Goal: Communication & Community: Share content

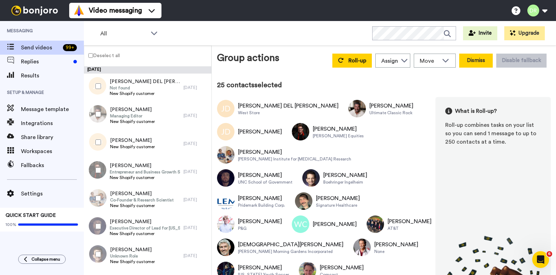
click at [475, 61] on button "Dismiss" at bounding box center [477, 61] width 34 height 14
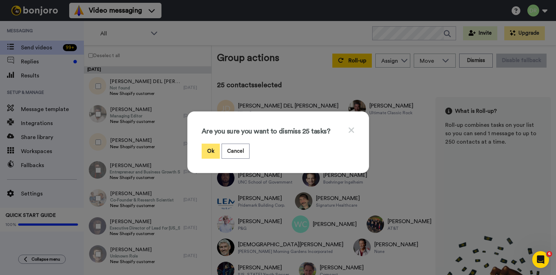
click at [213, 148] on button "Ok" at bounding box center [211, 150] width 18 height 15
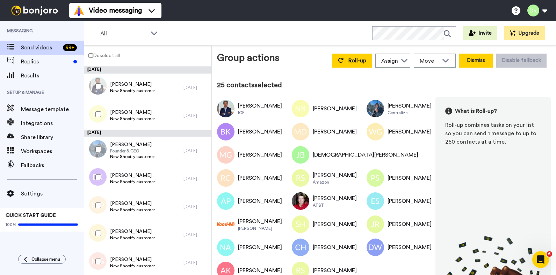
click at [475, 64] on button "Dismiss" at bounding box center [477, 61] width 34 height 14
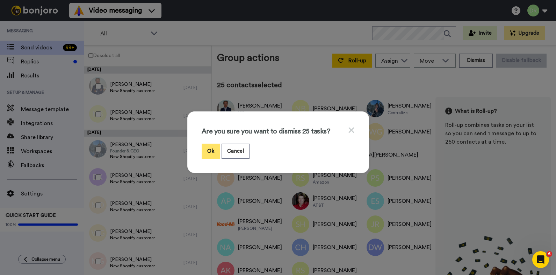
click at [211, 150] on button "Ok" at bounding box center [211, 150] width 18 height 15
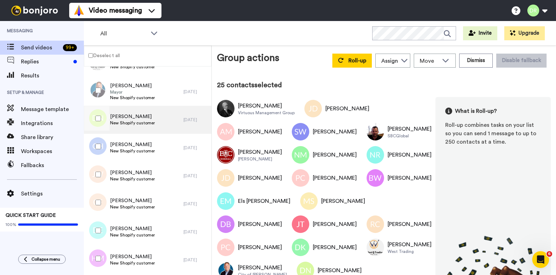
scroll to position [542, 0]
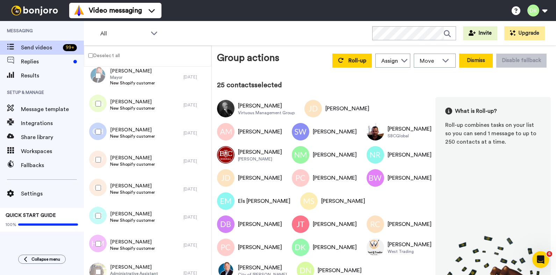
click at [472, 61] on button "Dismiss" at bounding box center [477, 61] width 34 height 14
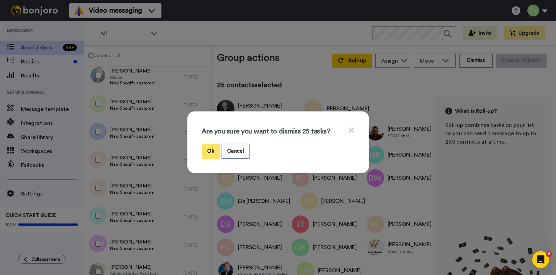
click at [214, 151] on button "Ok" at bounding box center [211, 150] width 18 height 15
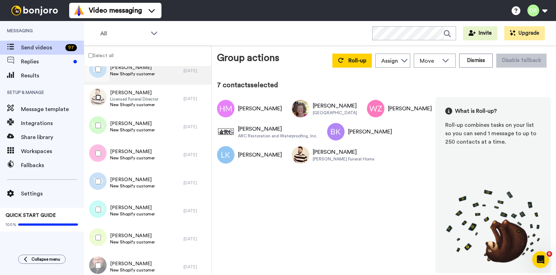
scroll to position [183, 0]
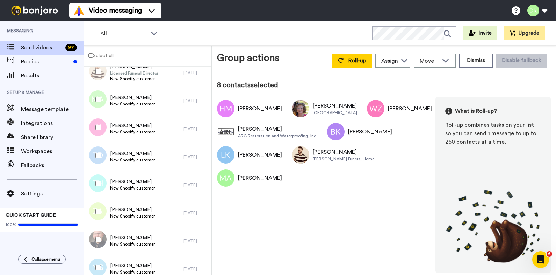
click at [98, 124] on div at bounding box center [96, 127] width 25 height 24
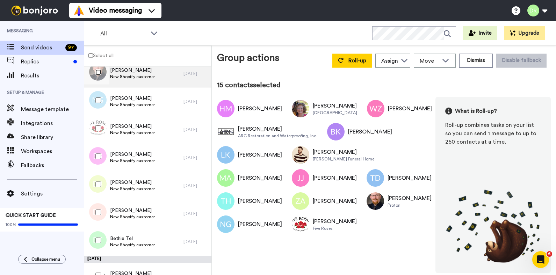
scroll to position [372, 0]
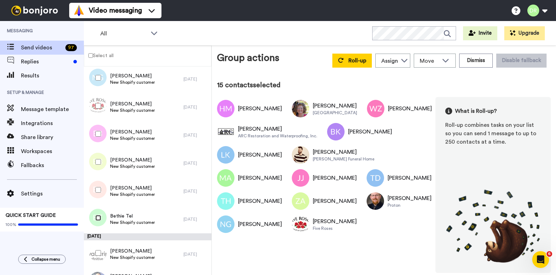
click at [100, 213] on div at bounding box center [96, 217] width 25 height 24
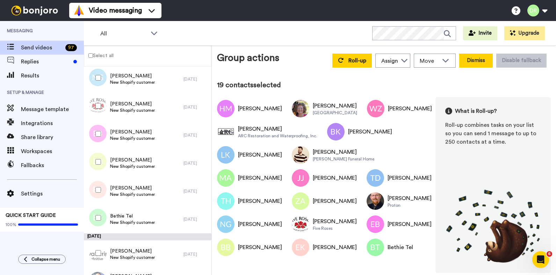
click at [476, 61] on button "Dismiss" at bounding box center [477, 61] width 34 height 14
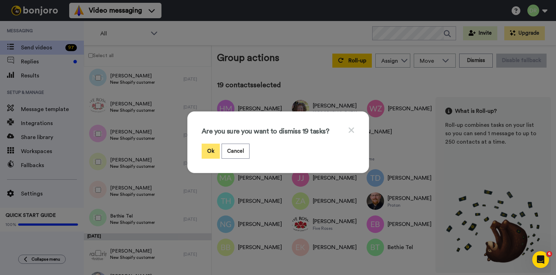
click at [213, 150] on button "Ok" at bounding box center [211, 150] width 18 height 15
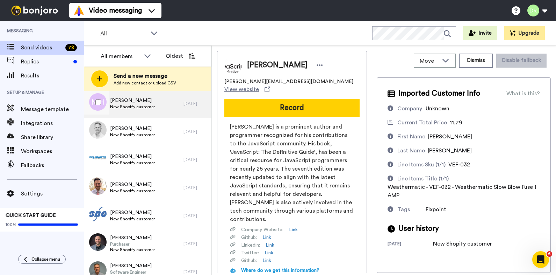
click at [131, 101] on span "[PERSON_NAME]" at bounding box center [132, 100] width 45 height 7
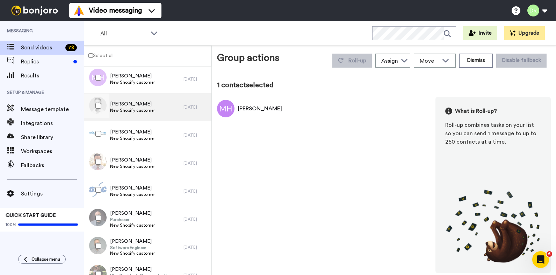
click at [142, 102] on span "[PERSON_NAME]" at bounding box center [132, 103] width 45 height 7
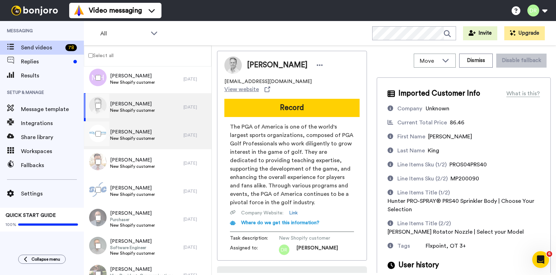
click at [141, 134] on span "[PERSON_NAME]" at bounding box center [132, 131] width 45 height 7
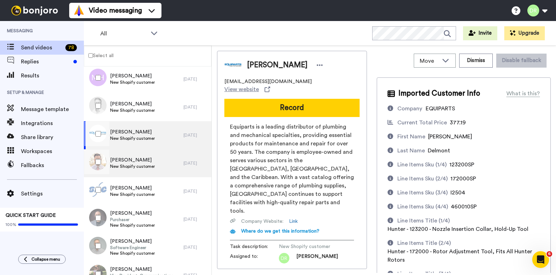
click at [133, 158] on span "[PERSON_NAME]" at bounding box center [132, 159] width 45 height 7
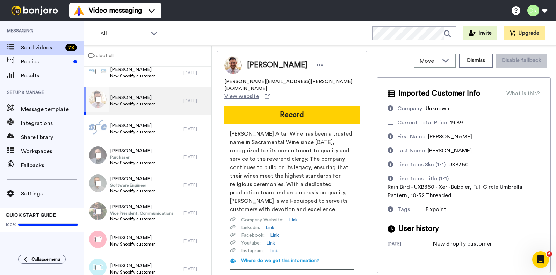
scroll to position [62, 0]
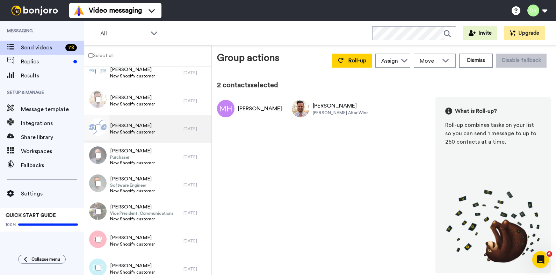
click at [133, 125] on span "[PERSON_NAME]" at bounding box center [132, 125] width 45 height 7
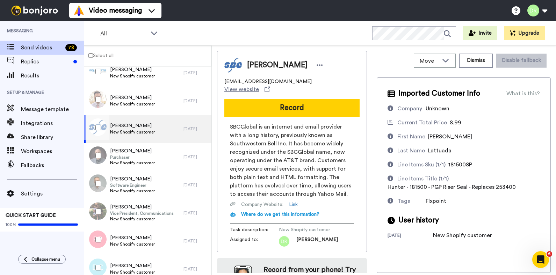
scroll to position [31, 0]
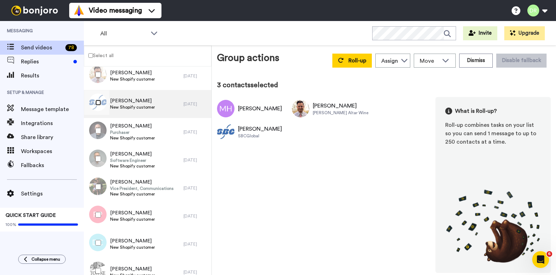
scroll to position [464, 0]
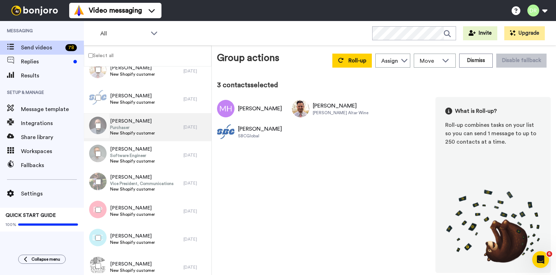
click at [134, 127] on span "Purchaser" at bounding box center [132, 128] width 45 height 6
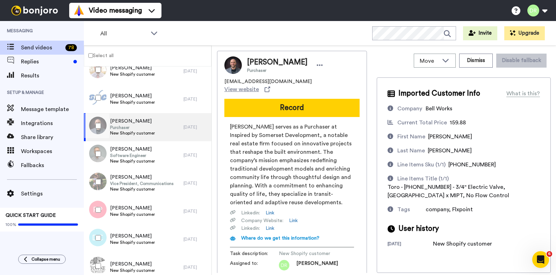
scroll to position [55, 0]
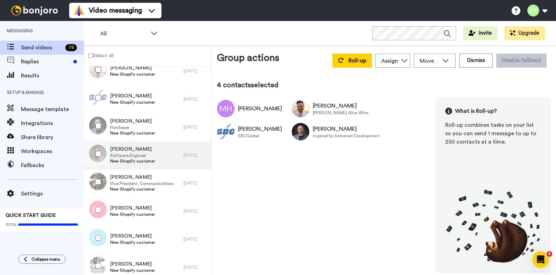
click at [142, 159] on span "New Shopify customer" at bounding box center [132, 161] width 45 height 6
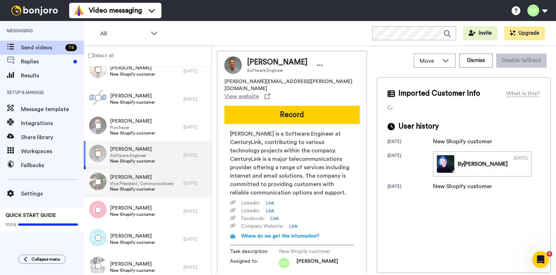
click at [137, 181] on span "Vice President, Communications" at bounding box center [142, 183] width 64 height 6
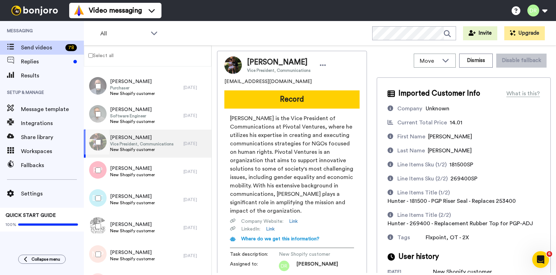
scroll to position [54, 0]
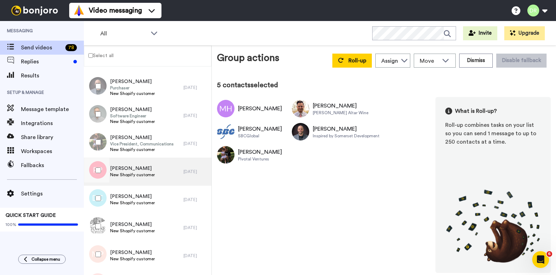
click at [126, 164] on div "[PERSON_NAME] New Shopify customer" at bounding box center [134, 171] width 100 height 28
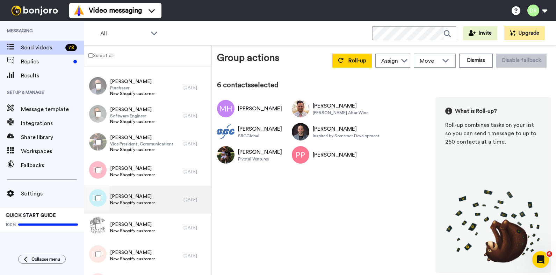
click at [129, 195] on span "[PERSON_NAME]" at bounding box center [132, 196] width 45 height 7
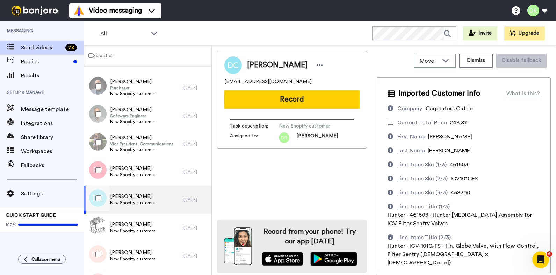
scroll to position [67, 0]
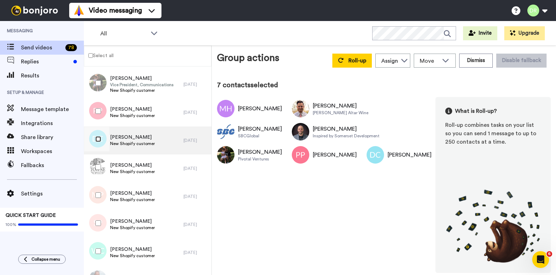
scroll to position [560, 0]
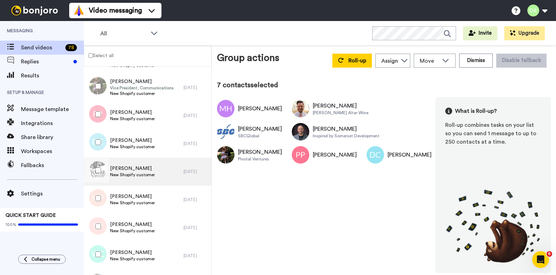
click at [121, 166] on span "[PERSON_NAME]" at bounding box center [132, 168] width 45 height 7
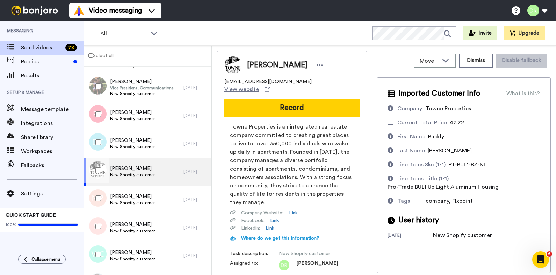
scroll to position [47, 0]
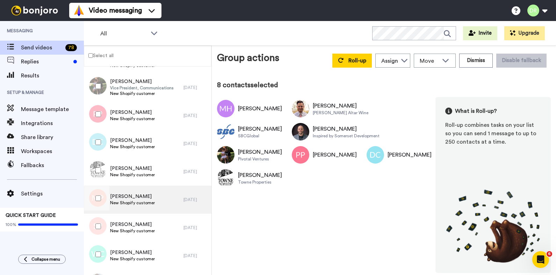
click at [126, 193] on span "[PERSON_NAME]" at bounding box center [132, 196] width 45 height 7
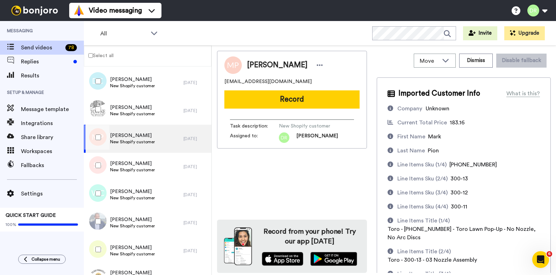
scroll to position [87, 0]
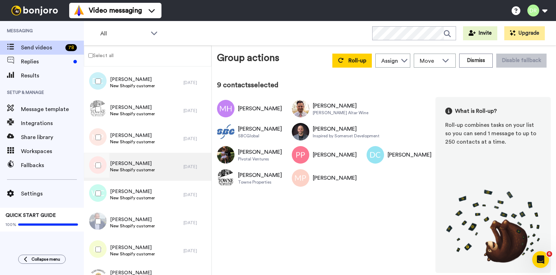
click at [125, 160] on span "[PERSON_NAME]" at bounding box center [132, 163] width 45 height 7
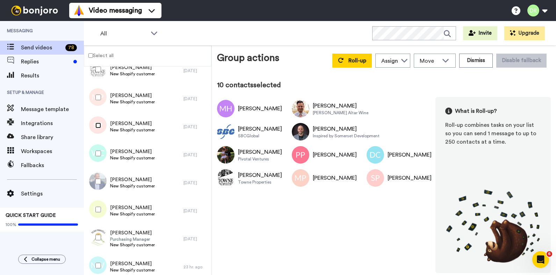
scroll to position [660, 0]
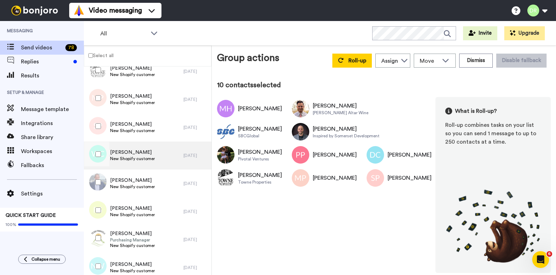
click at [125, 153] on span "[PERSON_NAME]" at bounding box center [132, 152] width 45 height 7
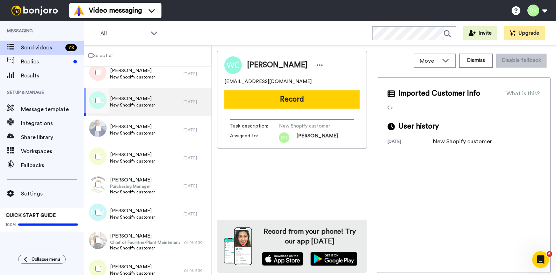
scroll to position [712, 0]
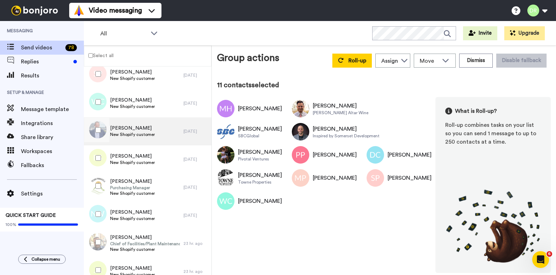
click at [123, 126] on span "[PERSON_NAME]" at bounding box center [132, 128] width 45 height 7
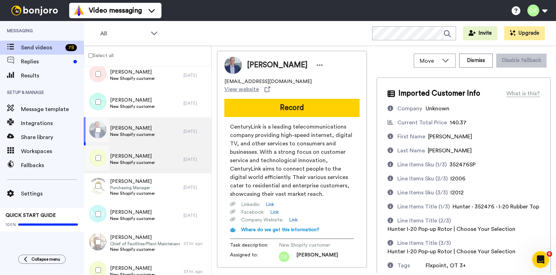
click at [133, 161] on span "New Shopify customer" at bounding box center [132, 162] width 45 height 6
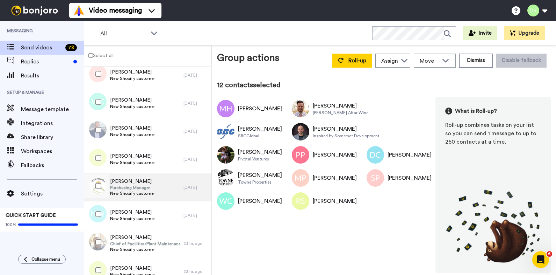
click at [128, 188] on span "Purchasing Manager" at bounding box center [132, 188] width 45 height 6
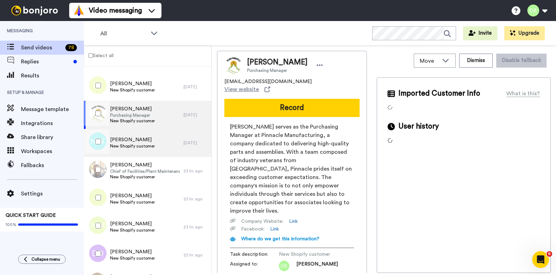
scroll to position [792, 0]
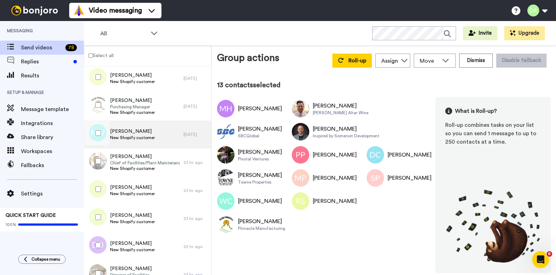
click at [126, 131] on span "[PERSON_NAME]" at bounding box center [132, 131] width 45 height 7
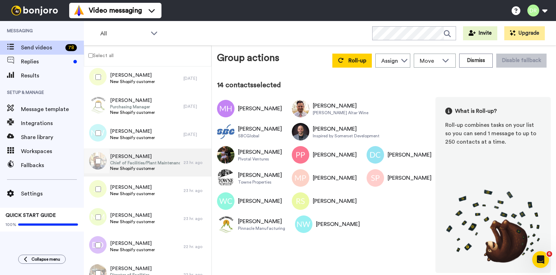
click at [129, 156] on span "[PERSON_NAME]" at bounding box center [145, 156] width 70 height 7
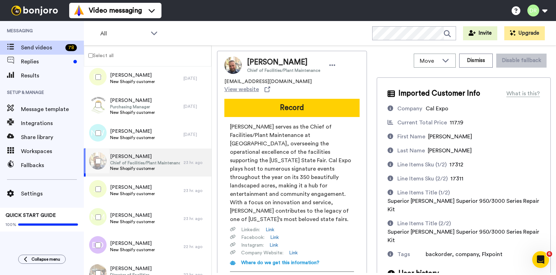
scroll to position [63, 0]
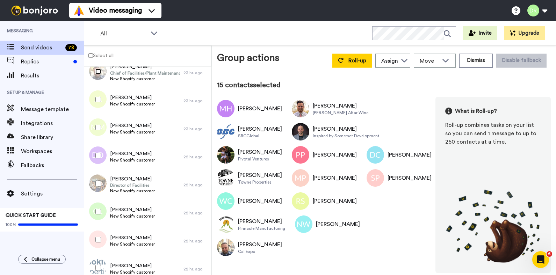
scroll to position [888, 0]
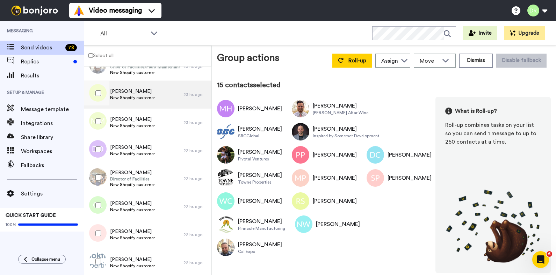
click at [130, 94] on span "[PERSON_NAME]" at bounding box center [132, 91] width 45 height 7
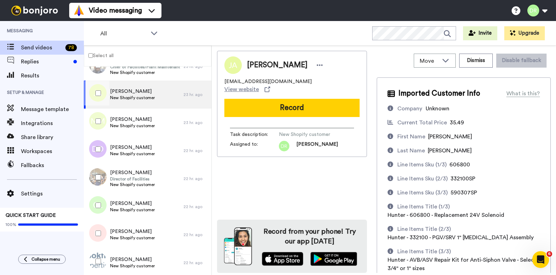
scroll to position [59, 0]
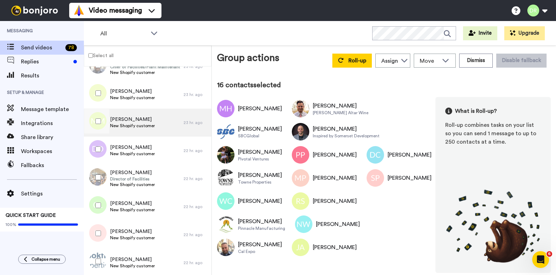
click at [135, 121] on span "[PERSON_NAME]" at bounding box center [132, 119] width 45 height 7
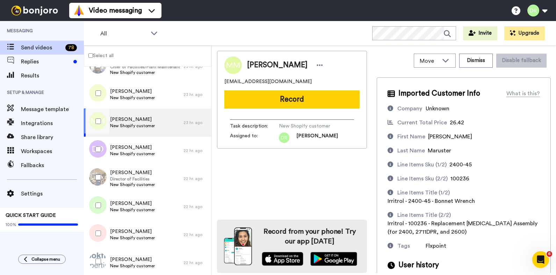
scroll to position [14, 0]
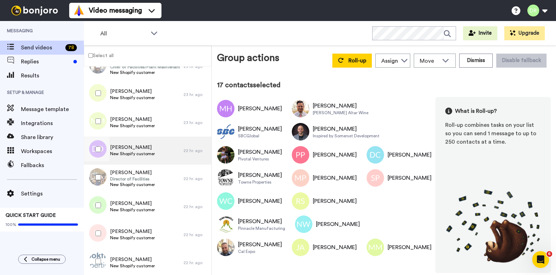
click at [121, 149] on span "[PERSON_NAME]" at bounding box center [132, 147] width 45 height 7
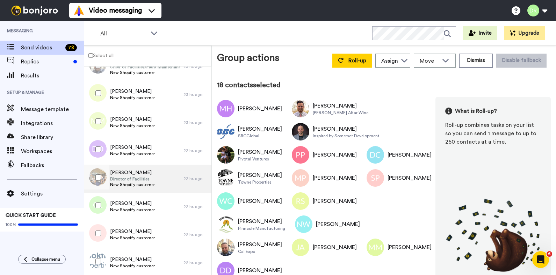
click at [132, 178] on span "Director of Facilities" at bounding box center [132, 179] width 45 height 6
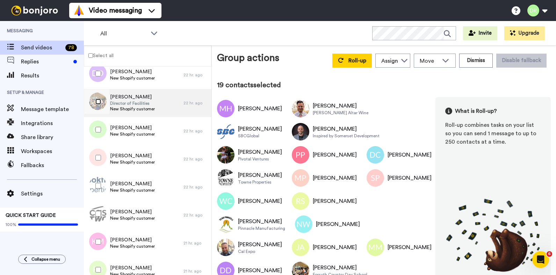
scroll to position [966, 0]
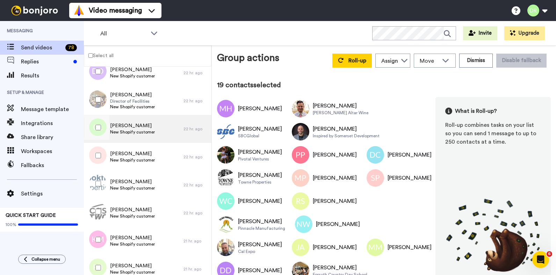
click at [131, 127] on span "[PERSON_NAME]" at bounding box center [132, 125] width 45 height 7
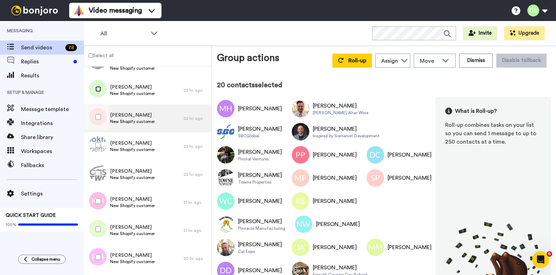
scroll to position [1010, 0]
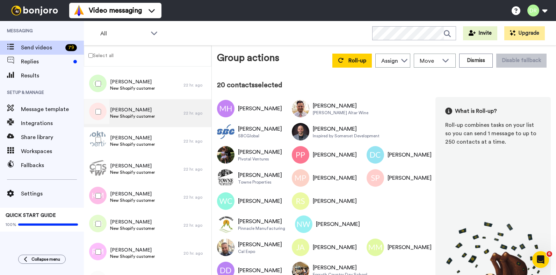
click at [128, 114] on span "New Shopify customer" at bounding box center [132, 116] width 45 height 6
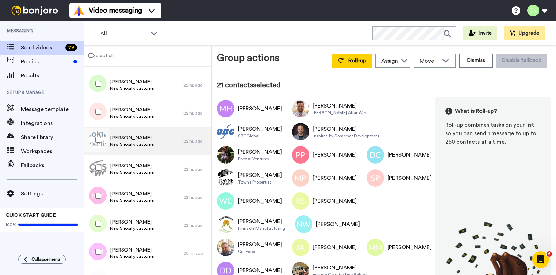
click at [134, 135] on span "[PERSON_NAME]" at bounding box center [132, 137] width 45 height 7
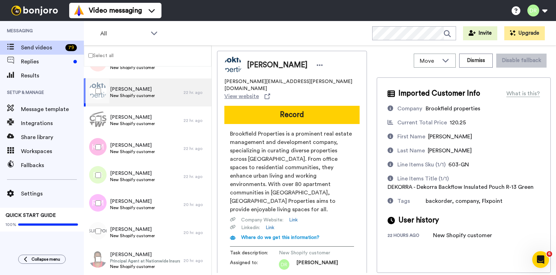
scroll to position [37, 0]
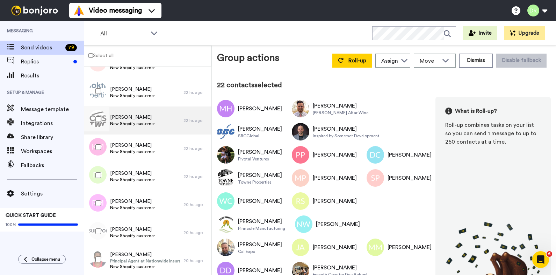
click at [121, 114] on span "[PERSON_NAME]" at bounding box center [132, 117] width 45 height 7
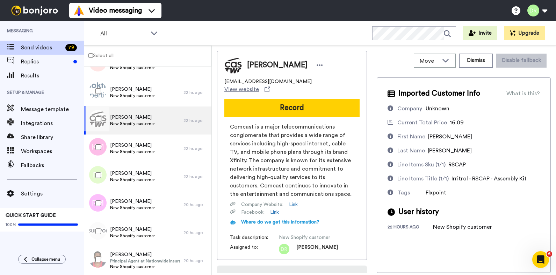
scroll to position [39, 0]
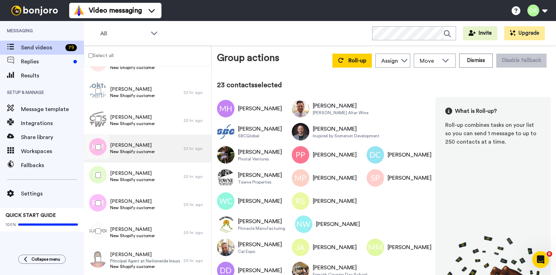
click at [127, 144] on span "[PERSON_NAME]" at bounding box center [132, 145] width 45 height 7
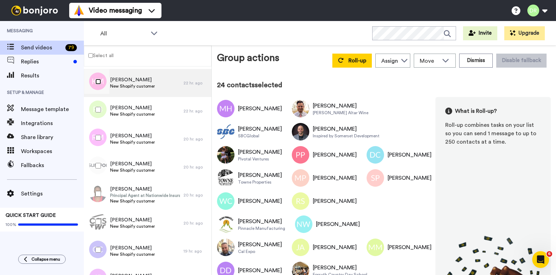
scroll to position [1125, 0]
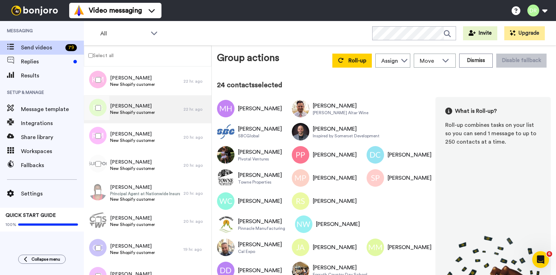
click at [144, 108] on span "[PERSON_NAME]" at bounding box center [132, 105] width 45 height 7
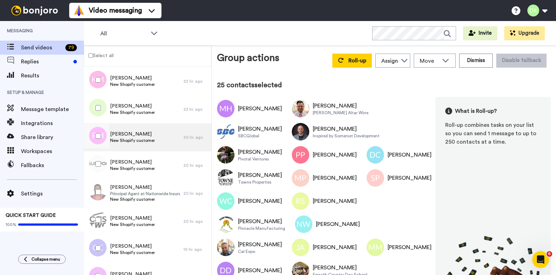
click at [138, 135] on span "[PERSON_NAME]" at bounding box center [132, 133] width 45 height 7
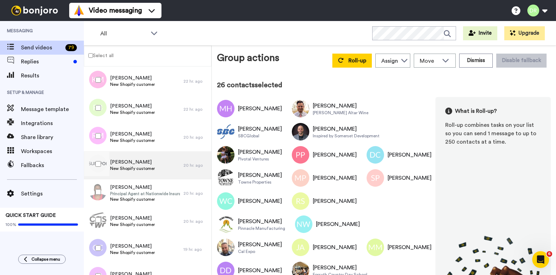
click at [131, 161] on span "[PERSON_NAME]" at bounding box center [132, 161] width 45 height 7
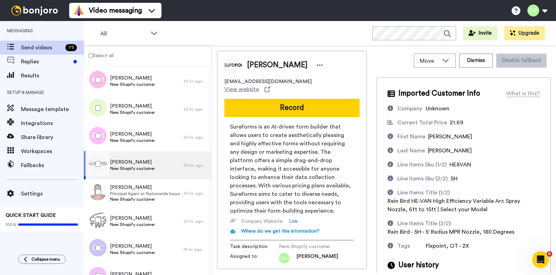
scroll to position [48, 0]
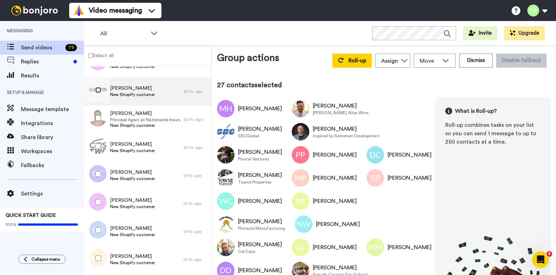
scroll to position [1216, 0]
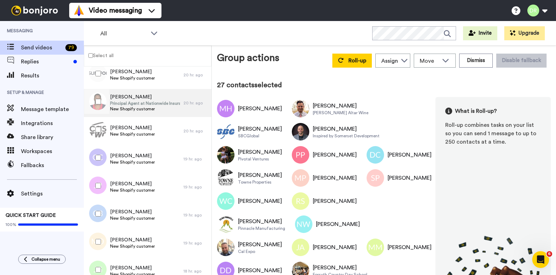
click at [141, 101] on span "Principal Agent at Nationwide Insurance" at bounding box center [145, 103] width 70 height 6
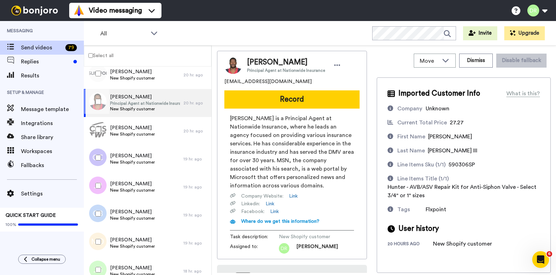
scroll to position [45, 0]
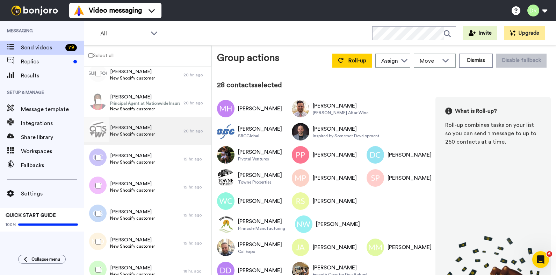
click at [127, 125] on span "[PERSON_NAME]" at bounding box center [132, 127] width 45 height 7
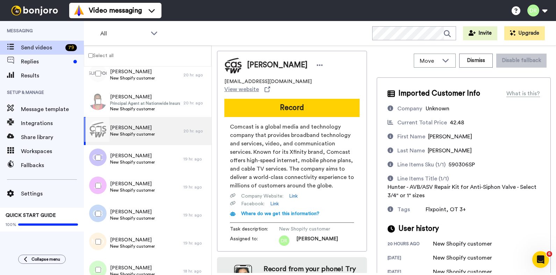
scroll to position [30, 0]
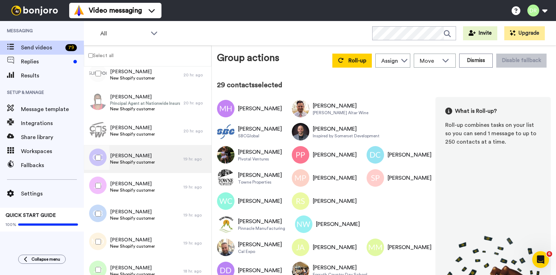
click at [131, 161] on span "New Shopify customer" at bounding box center [132, 162] width 45 height 6
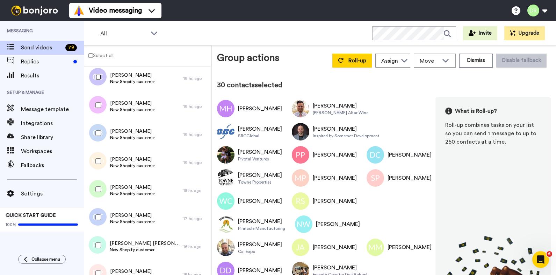
scroll to position [1298, 0]
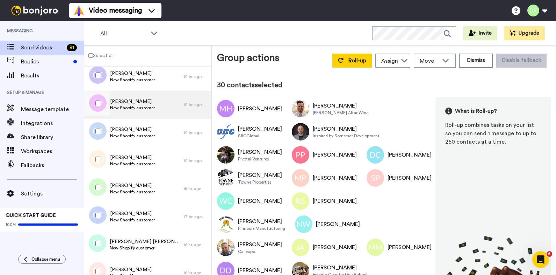
click at [138, 104] on span "[PERSON_NAME]" at bounding box center [132, 101] width 45 height 7
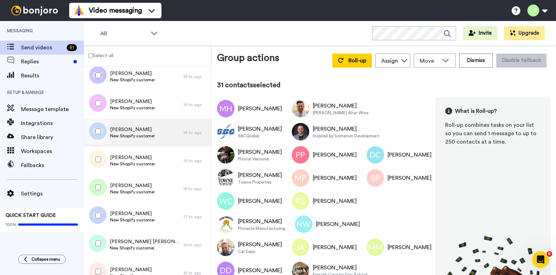
click at [135, 132] on span "[PERSON_NAME]" at bounding box center [132, 129] width 45 height 7
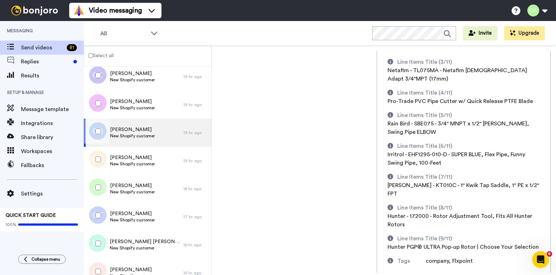
scroll to position [375, 0]
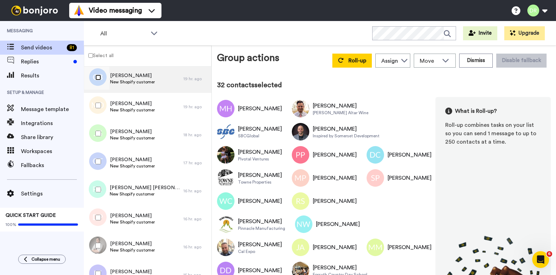
scroll to position [1358, 0]
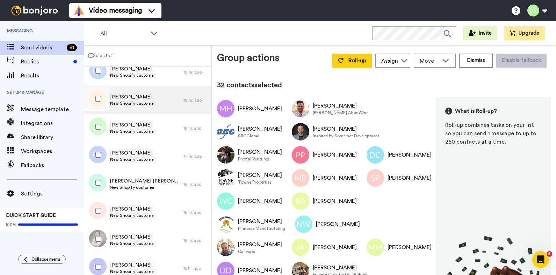
click at [142, 102] on span "New Shopify customer" at bounding box center [132, 103] width 45 height 6
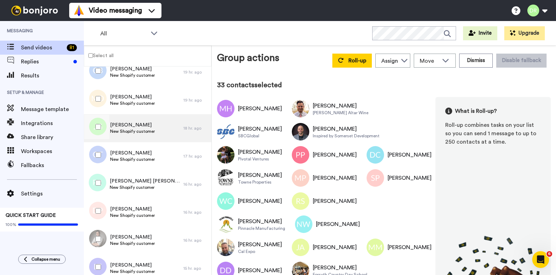
click at [120, 121] on span "[PERSON_NAME]" at bounding box center [132, 124] width 45 height 7
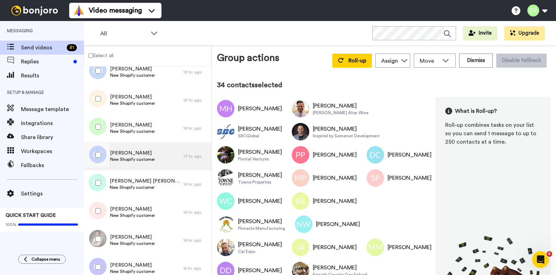
click at [131, 152] on span "[PERSON_NAME]" at bounding box center [132, 152] width 45 height 7
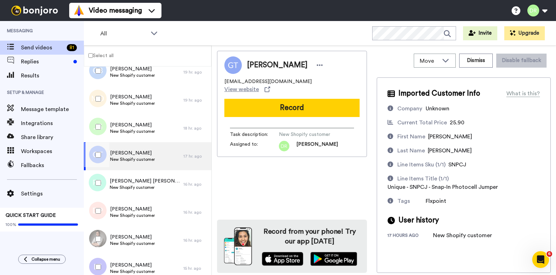
click at [95, 155] on div at bounding box center [96, 154] width 25 height 24
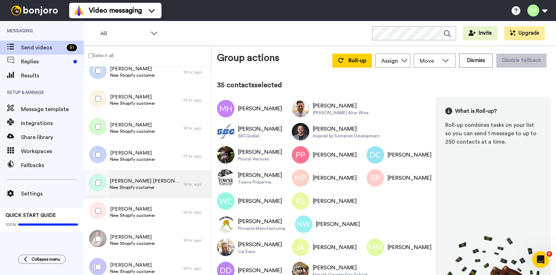
click at [118, 178] on span "[PERSON_NAME] [PERSON_NAME]" at bounding box center [145, 180] width 70 height 7
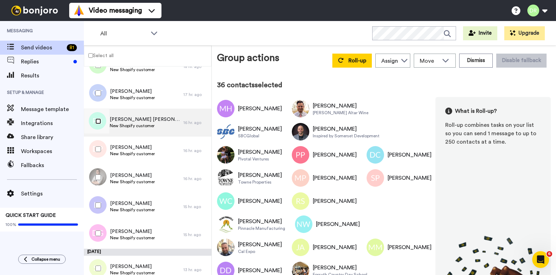
scroll to position [1439, 0]
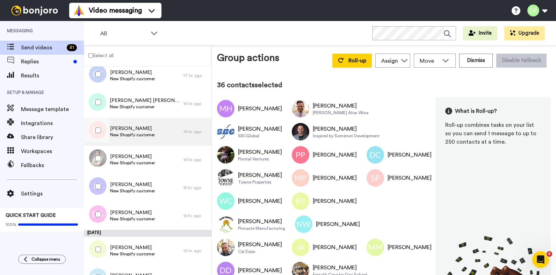
click at [134, 129] on span "[PERSON_NAME]" at bounding box center [132, 128] width 45 height 7
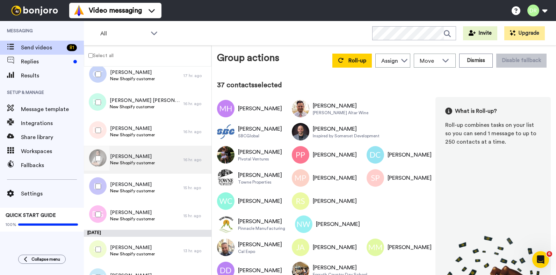
click at [119, 157] on span "[PERSON_NAME]" at bounding box center [132, 156] width 45 height 7
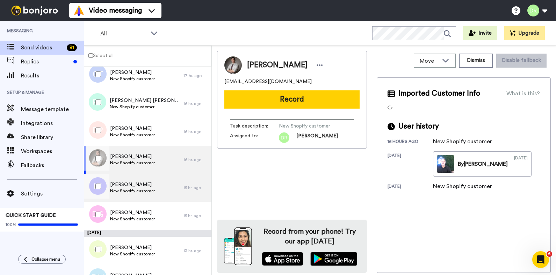
click at [122, 184] on span "[PERSON_NAME]" at bounding box center [132, 184] width 45 height 7
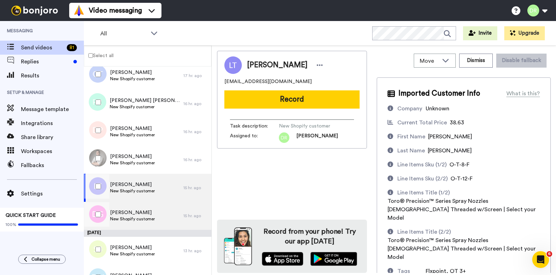
click at [122, 212] on span "[PERSON_NAME]" at bounding box center [132, 212] width 45 height 7
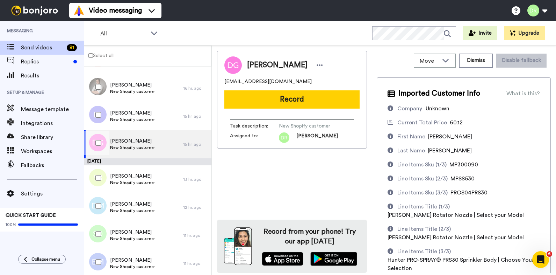
scroll to position [59, 0]
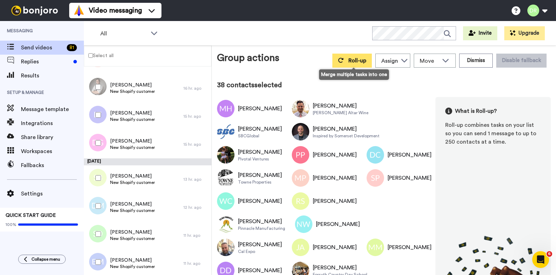
click at [358, 61] on span "Roll-up" at bounding box center [358, 61] width 18 height 6
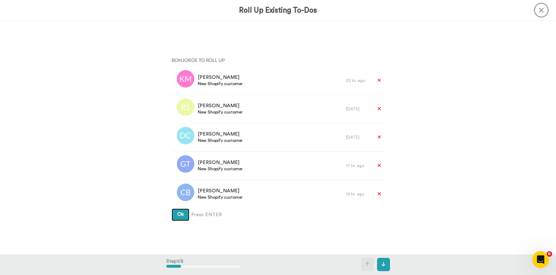
click at [181, 214] on span "Ok" at bounding box center [180, 214] width 7 height 5
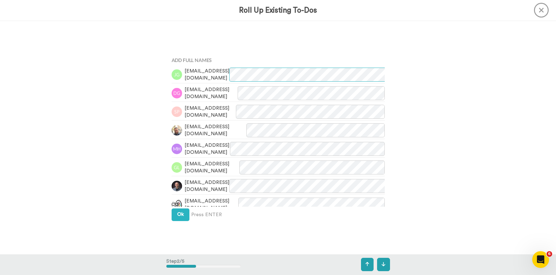
scroll to position [233, 0]
click at [184, 217] on button "Ok" at bounding box center [181, 214] width 18 height 13
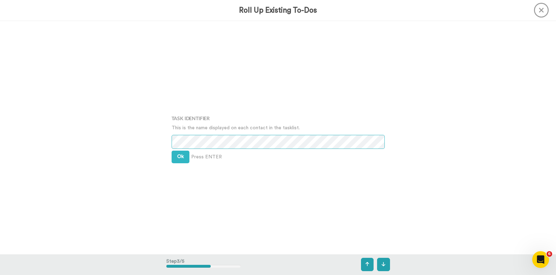
scroll to position [466, 0]
click at [178, 156] on span "Ok" at bounding box center [180, 156] width 7 height 5
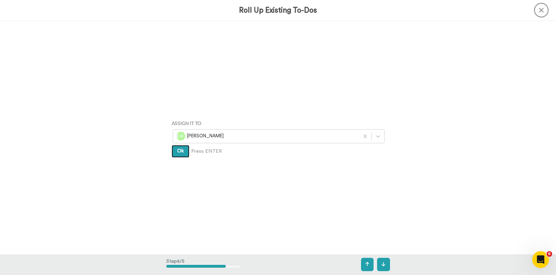
click at [178, 156] on button "Ok" at bounding box center [181, 151] width 18 height 13
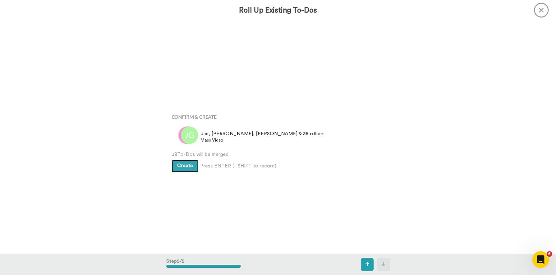
scroll to position [932, 0]
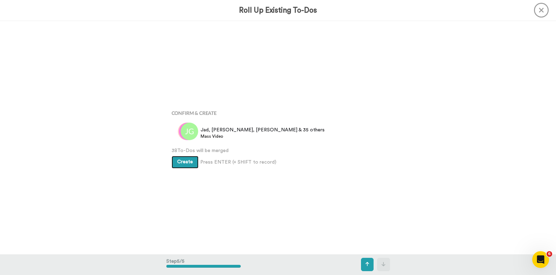
click at [186, 166] on button "Create" at bounding box center [185, 162] width 27 height 13
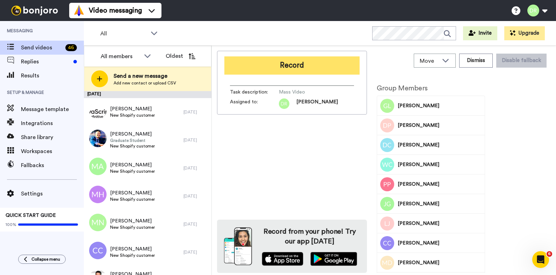
click at [290, 73] on button "Record" at bounding box center [292, 65] width 135 height 18
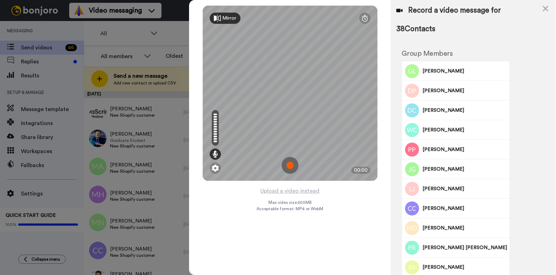
click at [290, 166] on img at bounding box center [290, 165] width 17 height 17
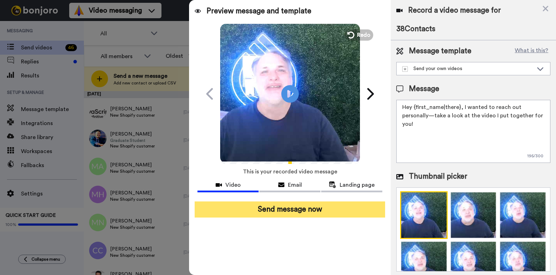
click at [297, 214] on button "Send message now" at bounding box center [290, 209] width 191 height 16
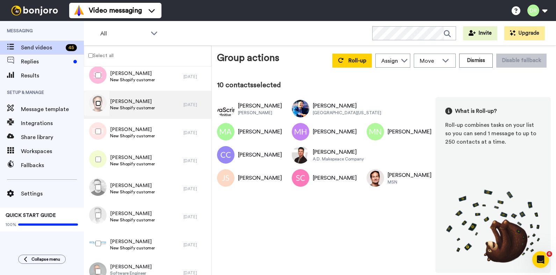
scroll to position [264, 0]
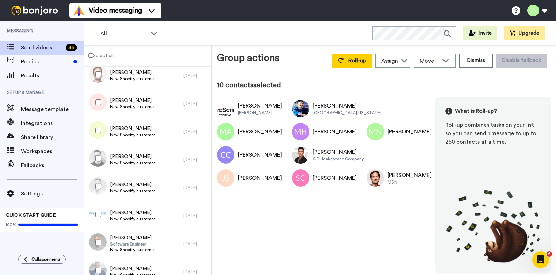
click at [98, 105] on div at bounding box center [96, 102] width 25 height 24
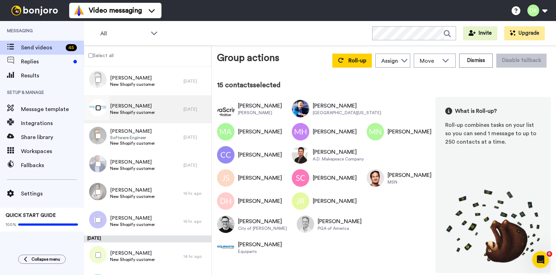
scroll to position [364, 0]
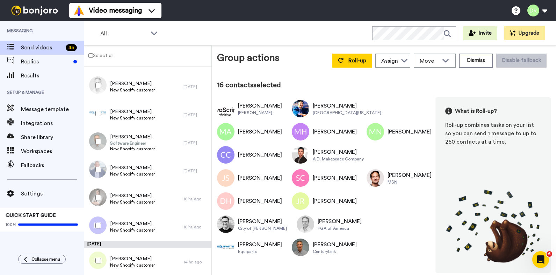
click at [99, 166] on div at bounding box center [96, 169] width 25 height 24
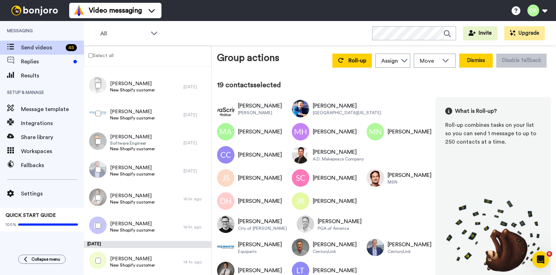
click at [480, 60] on button "Dismiss" at bounding box center [477, 61] width 34 height 14
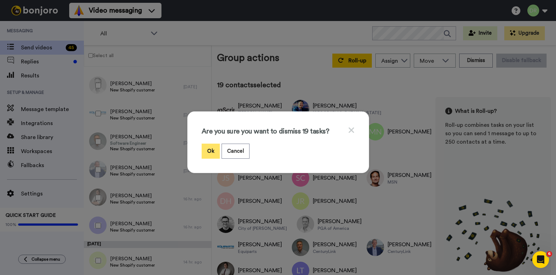
click at [208, 150] on button "Ok" at bounding box center [211, 150] width 18 height 15
